Goal: Submit feedback/report problem

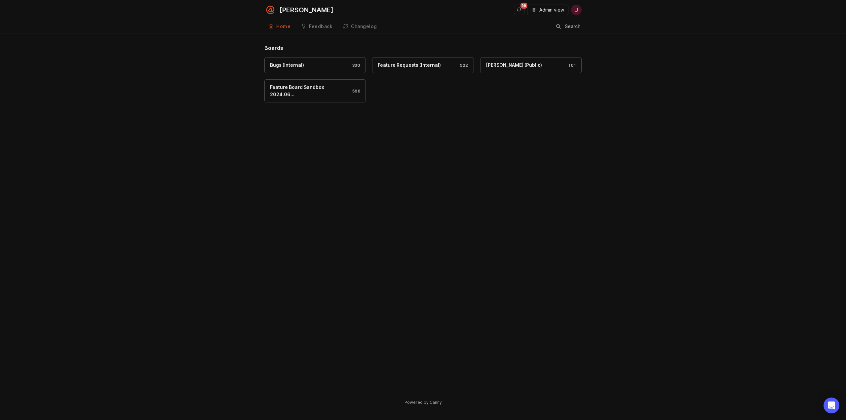
click at [568, 27] on input "Search" at bounding box center [572, 26] width 17 height 7
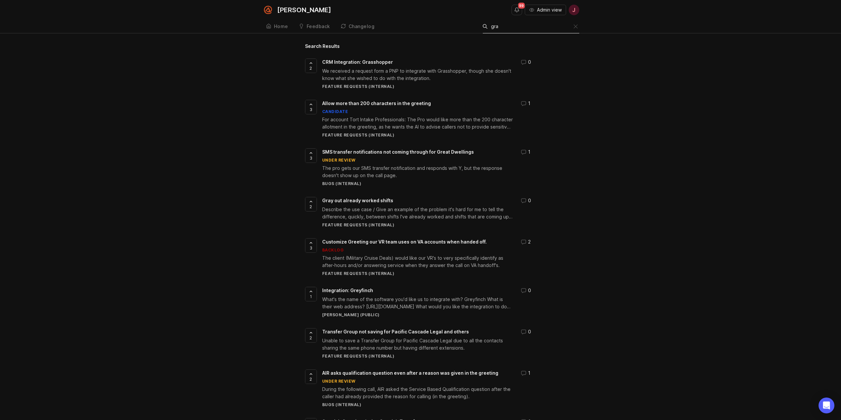
type input "gray"
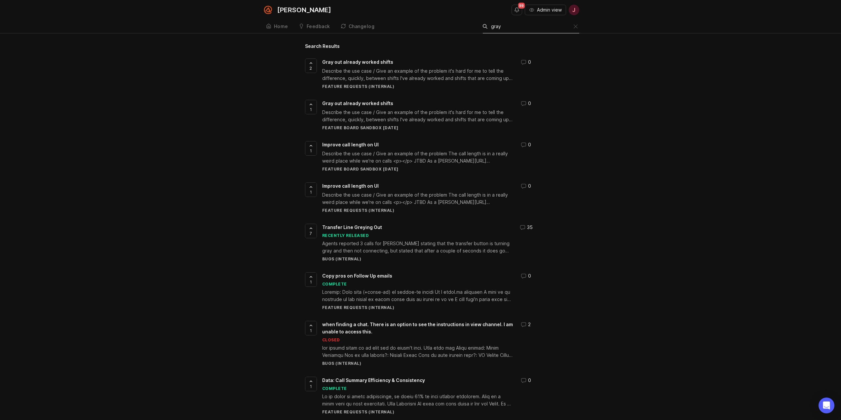
click at [563, 27] on input "gray" at bounding box center [532, 26] width 83 height 7
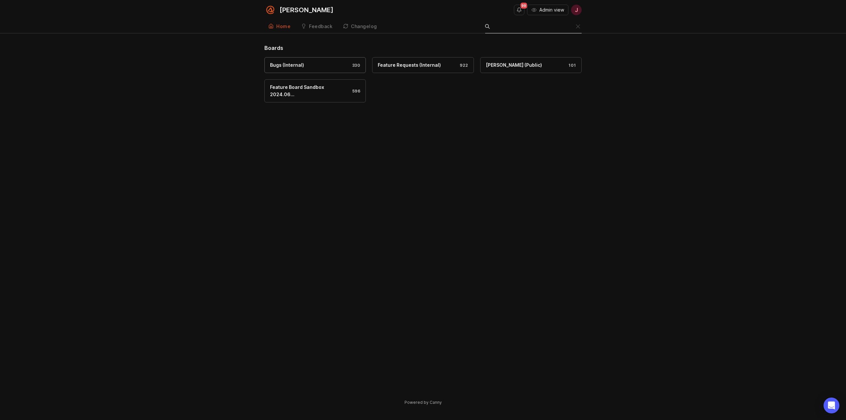
click at [294, 67] on div "Bugs (Internal)" at bounding box center [287, 64] width 34 height 7
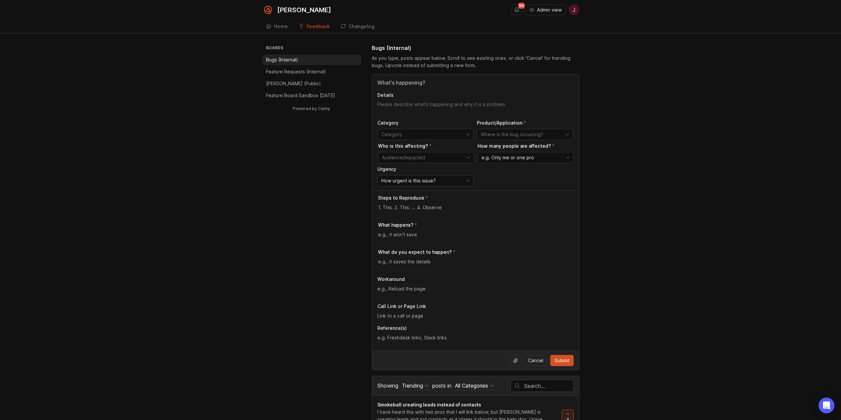
click at [419, 83] on input "Title" at bounding box center [475, 83] width 196 height 8
paste input "View Ridge Family Law and Estate Planning"
click at [437, 108] on textarea "Details" at bounding box center [475, 107] width 196 height 13
click at [424, 83] on input "Transfer Lines Grey Out for View Ridge Family Law and Estate Planning" at bounding box center [475, 83] width 196 height 8
type input "Transfer Lines Gray Out for View Ridge Family Law and Estate Planning"
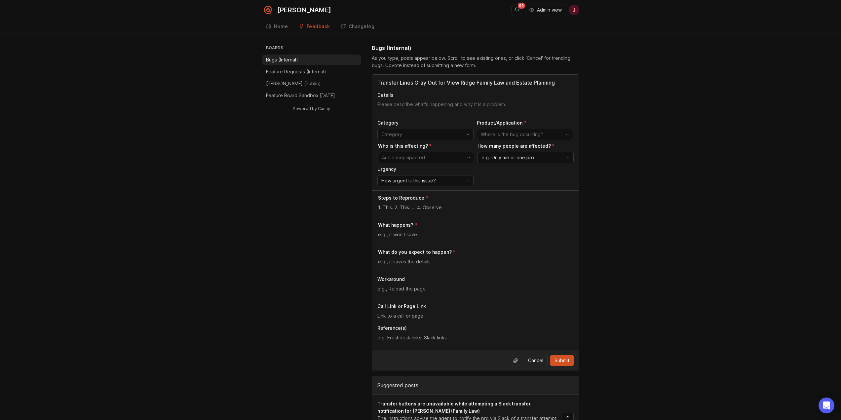
click at [429, 106] on textarea "Details" at bounding box center [475, 107] width 196 height 13
type textarea "T"
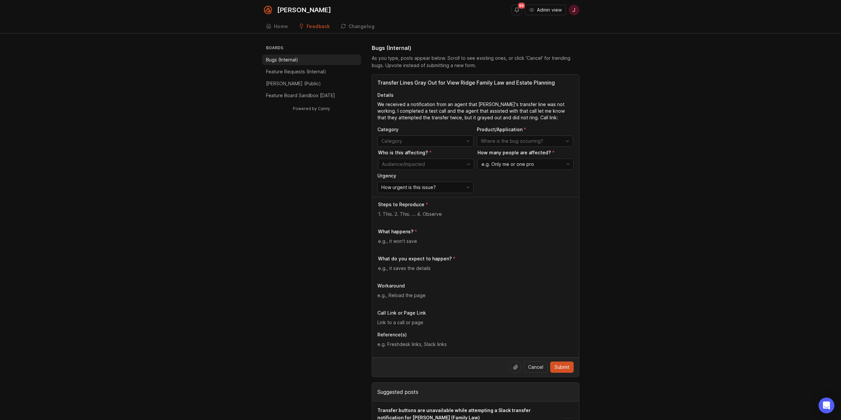
paste textarea "[URL][PERSON_NAME]"
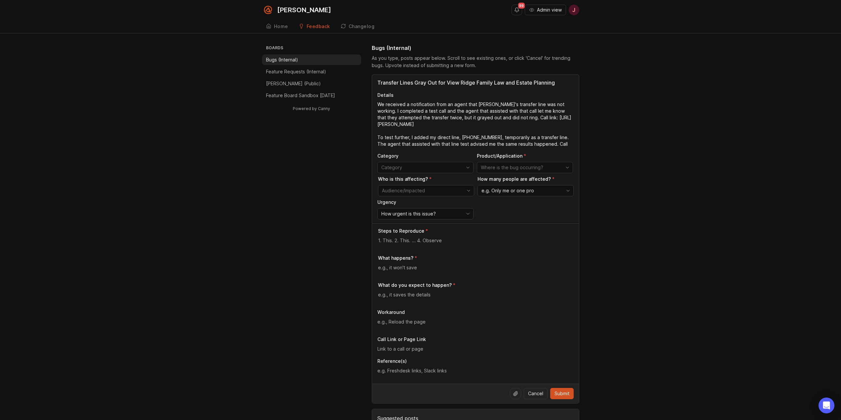
paste textarea "[URL][PERSON_NAME]"
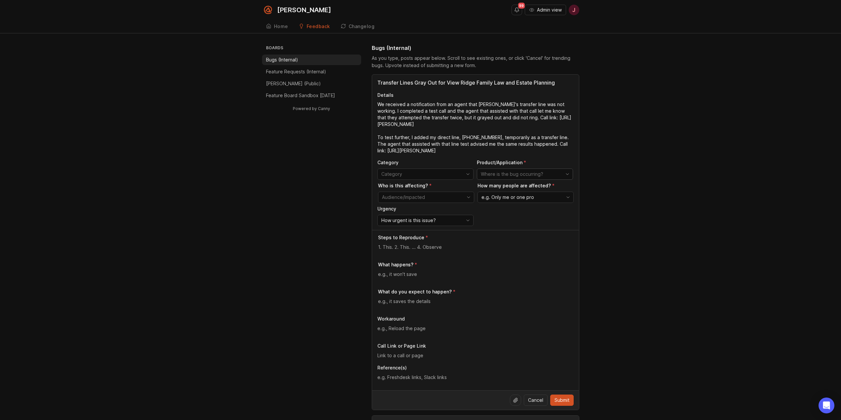
type textarea "We received a notification from an agent that [PERSON_NAME]'s transfer line was…"
click at [503, 174] on input "toggle menu" at bounding box center [521, 173] width 81 height 7
click at [513, 186] on span "Agent Interface/Call Page" at bounding box center [506, 186] width 50 height 7
type input "Agent Interface/Call Page"
click at [446, 199] on input "toggle menu" at bounding box center [422, 197] width 81 height 7
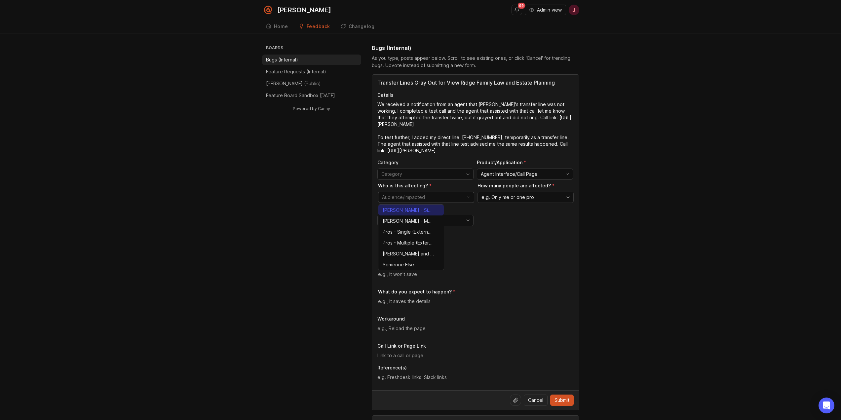
click at [403, 211] on span "[PERSON_NAME] - Single (Internal)" at bounding box center [408, 209] width 51 height 7
type input "[PERSON_NAME] - Single (Internal)"
click at [516, 196] on span "e.g. Only me or one pro" at bounding box center [507, 197] width 53 height 7
click at [518, 206] on span "Only me or one pro" at bounding box center [503, 209] width 43 height 7
click at [435, 219] on span "How urgent is this issue?" at bounding box center [408, 220] width 55 height 7
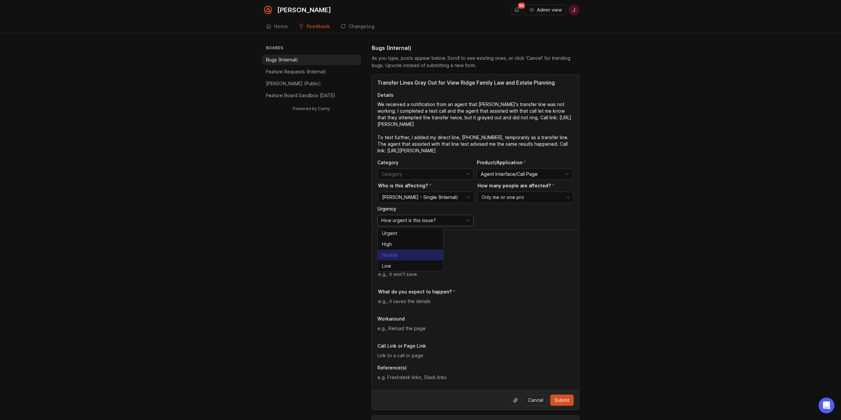
click at [420, 251] on li "Normal" at bounding box center [410, 254] width 65 height 11
click at [435, 248] on textarea at bounding box center [476, 247] width 196 height 7
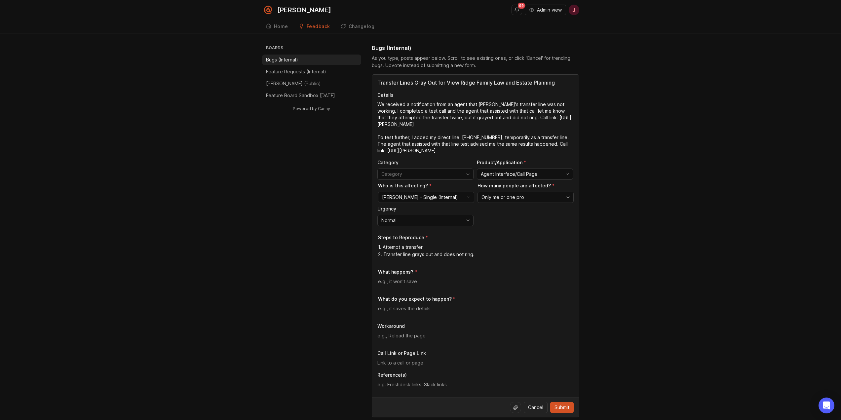
type textarea "1. Attempt a transfer 2. Transfer line grays out and does not ring."
click at [545, 143] on textarea "We received a notification from an agent that [PERSON_NAME]'s transfer line was…" at bounding box center [475, 127] width 196 height 53
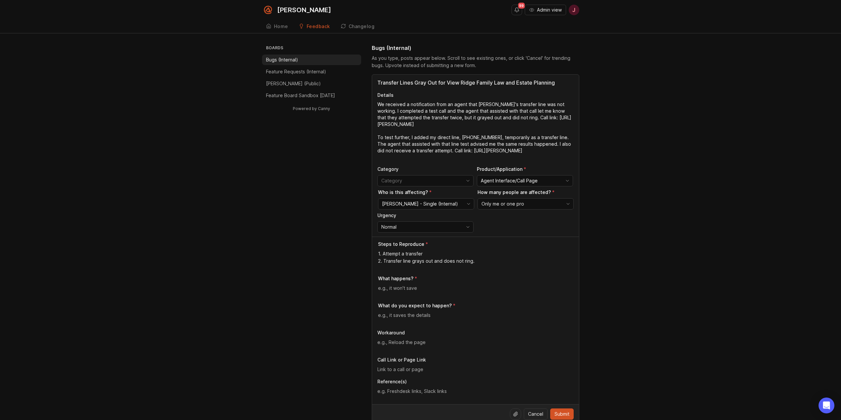
type textarea "We received a notification from an agent that [PERSON_NAME]'s transfer line was…"
click at [406, 261] on textarea "1. Attempt a transfer 2. Transfer line grays out and does not ring." at bounding box center [476, 257] width 196 height 15
type textarea "1. Attempt a transfer"
click at [430, 287] on div at bounding box center [476, 283] width 196 height 13
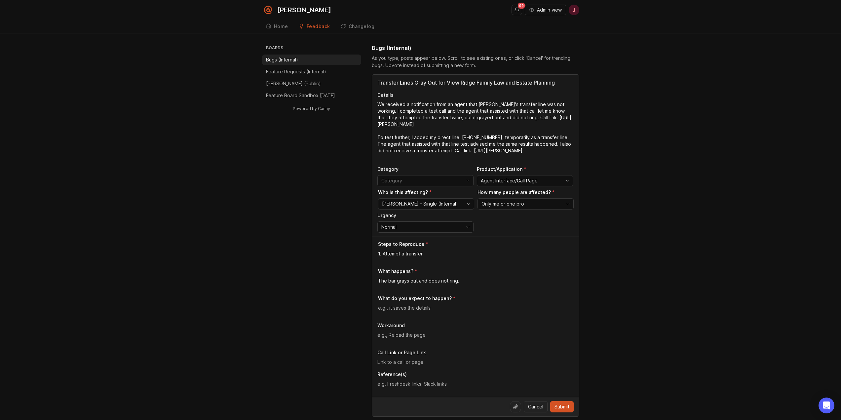
type textarea "The bar grays out and does not ring."
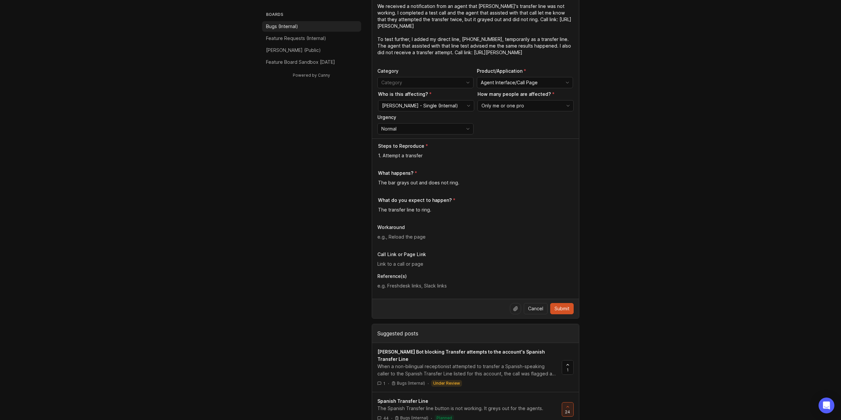
scroll to position [99, 0]
type textarea "The transfer line to ring."
click at [437, 264] on input "text" at bounding box center [475, 262] width 196 height 7
click at [422, 290] on div at bounding box center [475, 287] width 196 height 13
paste textarea "[URL][PERSON_NAME][DOMAIN_NAME]"
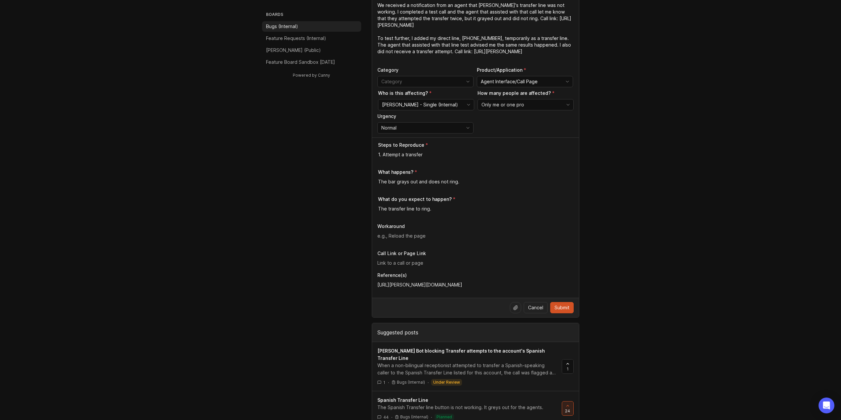
type textarea "[URL][PERSON_NAME][DOMAIN_NAME]"
click at [258, 242] on div "Boards Bugs (Internal) Feature Requests (Internal) [PERSON_NAME] (Public) Featu…" at bounding box center [420, 367] width 841 height 845
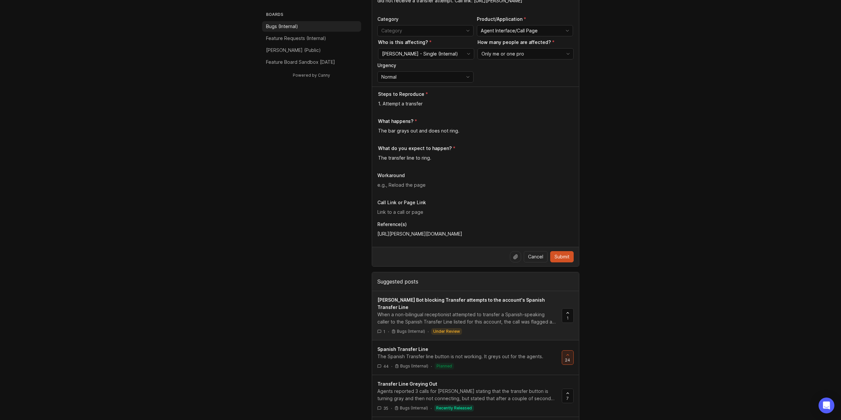
scroll to position [165, 0]
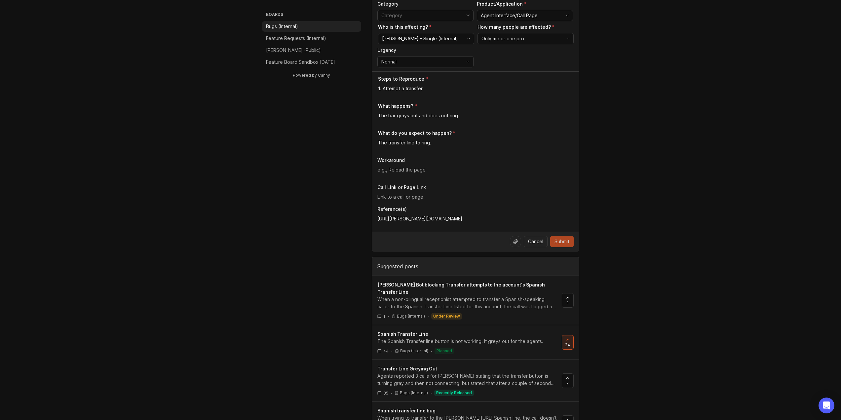
click at [561, 243] on span "Submit" at bounding box center [561, 241] width 15 height 7
